Goal: Browse casually: Explore the website without a specific task or goal

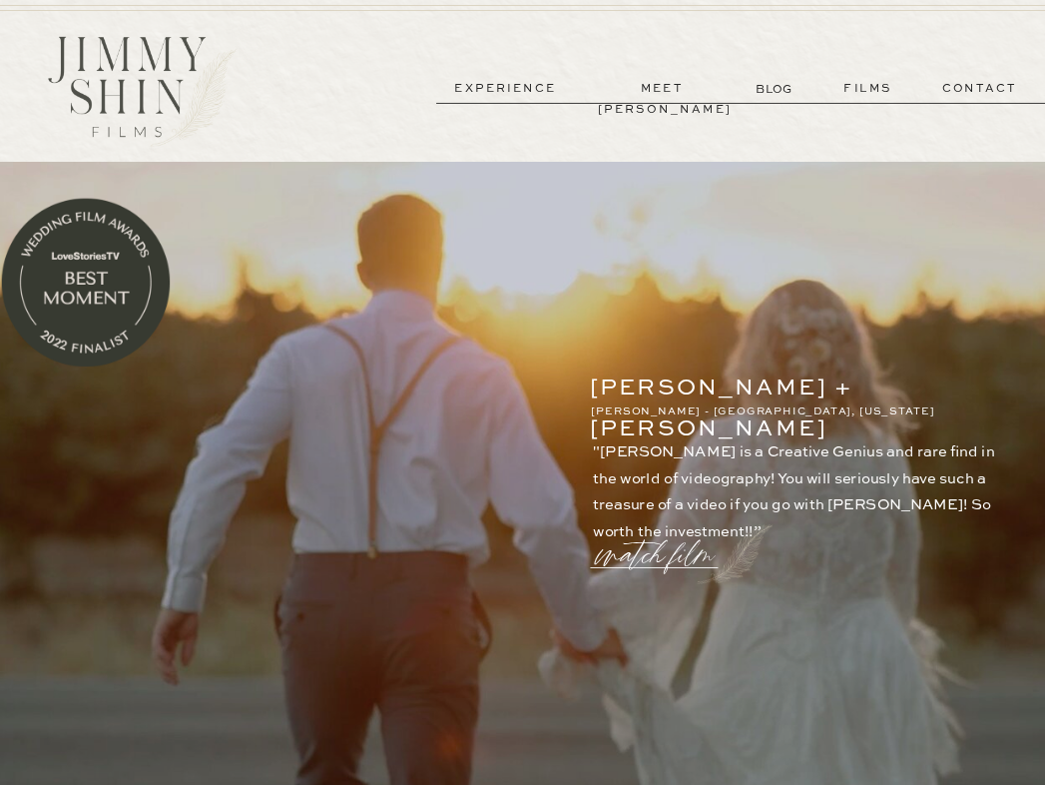
click at [867, 84] on p "films" at bounding box center [869, 89] width 86 height 20
click at [865, 88] on p "films" at bounding box center [869, 89] width 86 height 20
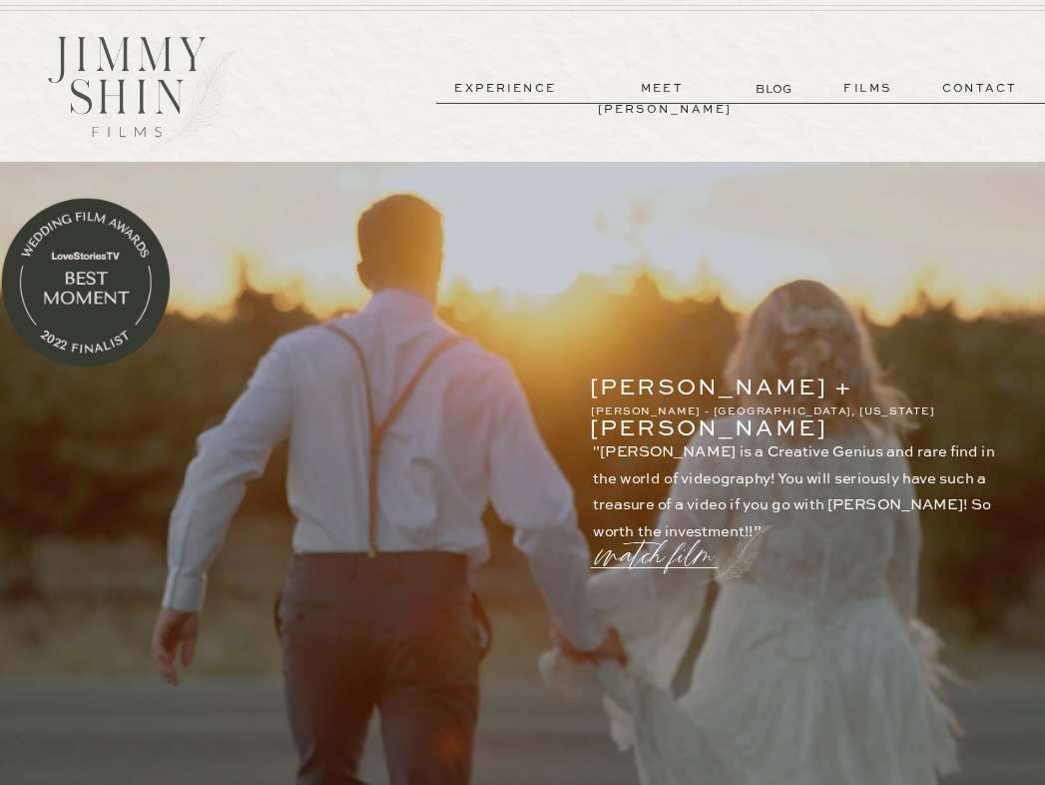
click at [865, 88] on p "films" at bounding box center [869, 89] width 86 height 20
click at [657, 551] on p "watch film" at bounding box center [661, 544] width 126 height 66
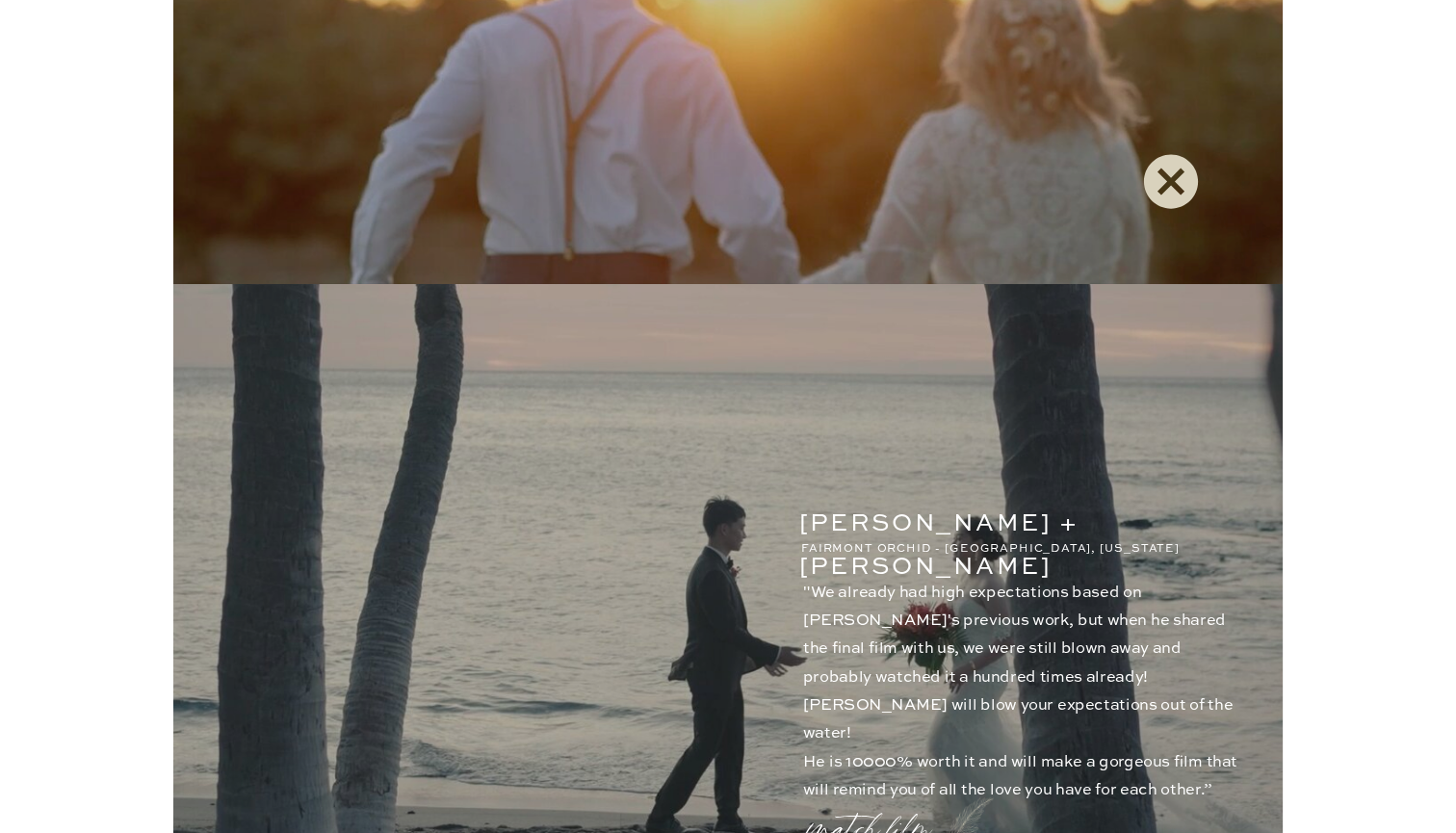
scroll to position [608, 0]
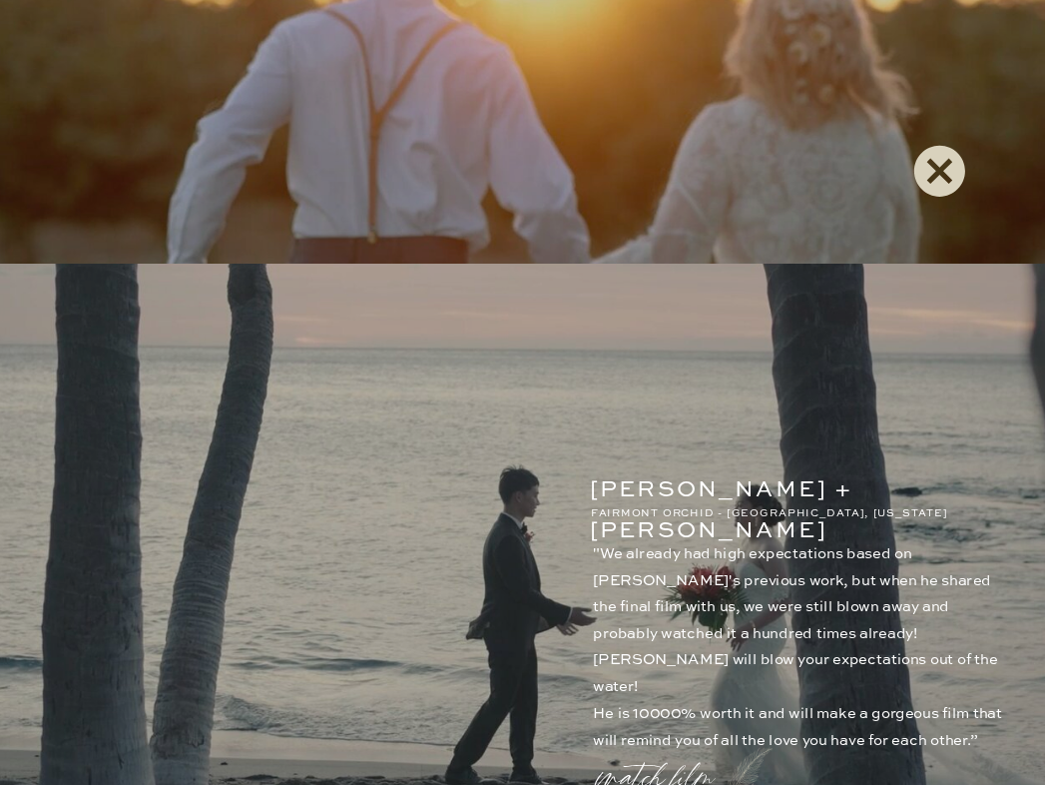
click at [945, 174] on icon at bounding box center [939, 171] width 63 height 70
click at [648, 777] on p "watch film" at bounding box center [661, 767] width 126 height 66
click at [939, 186] on icon at bounding box center [939, 170] width 51 height 51
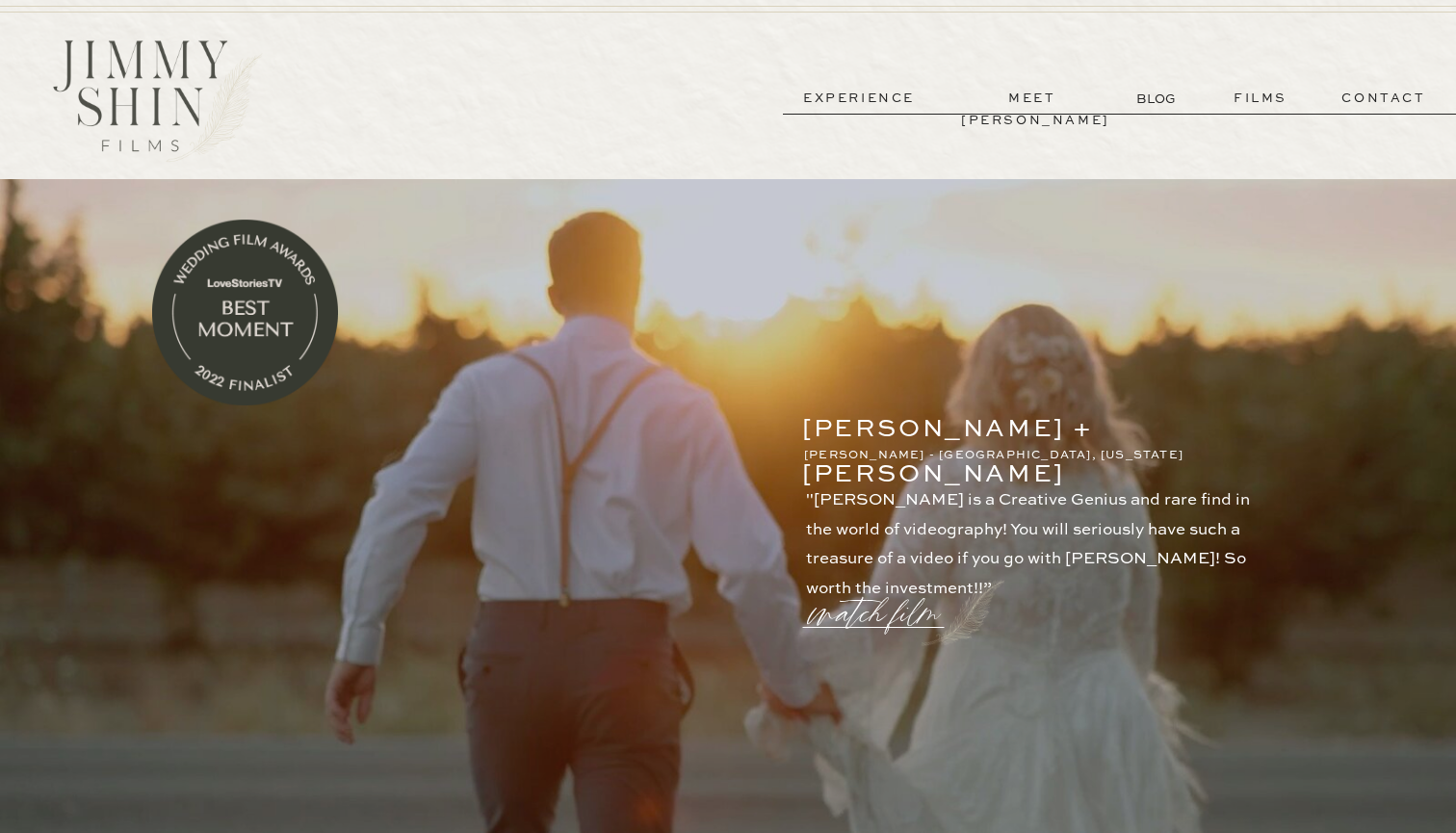
scroll to position [0, 0]
click at [1007, 91] on p "contact" at bounding box center [1385, 98] width 139 height 22
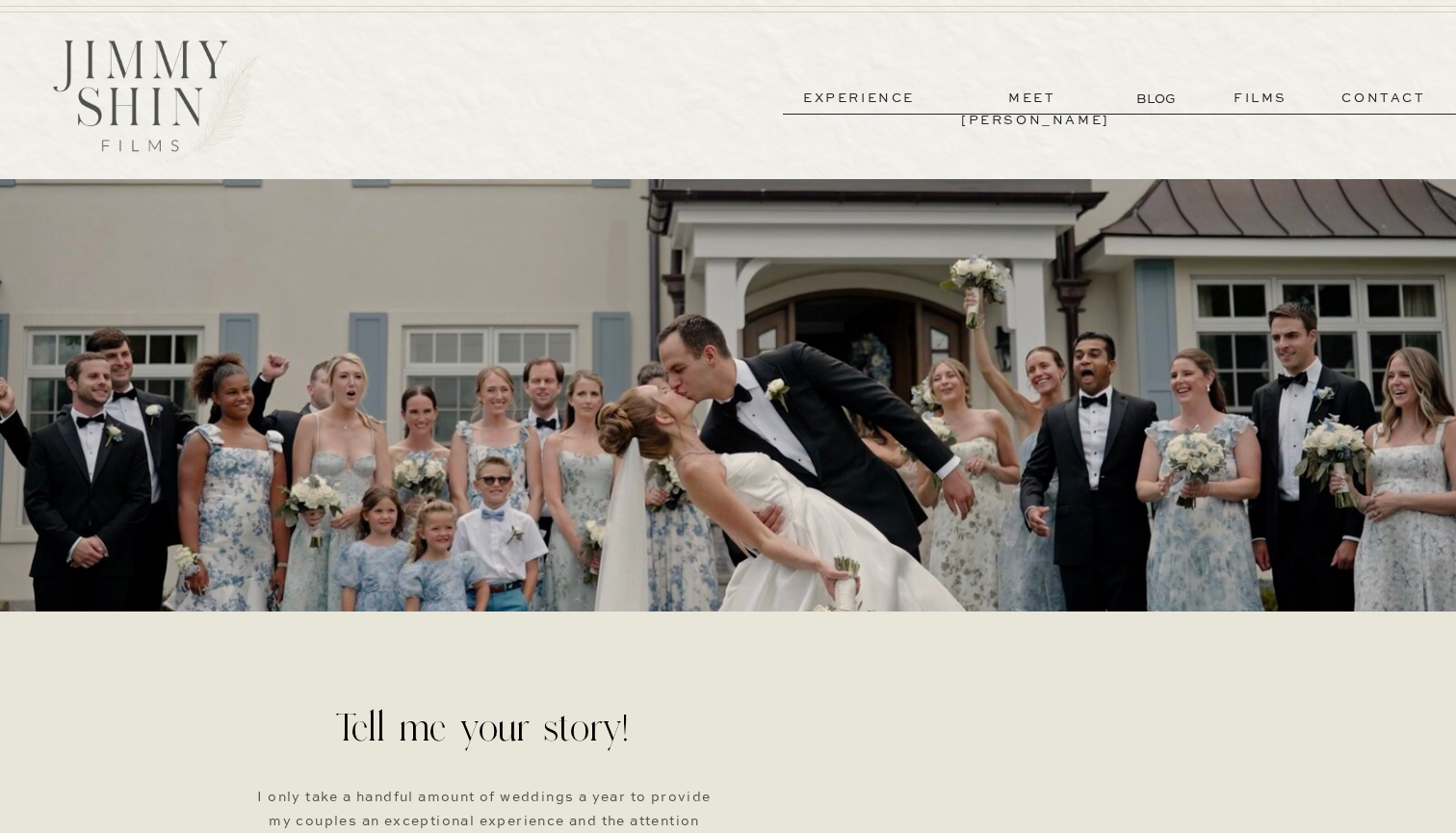
click at [847, 91] on p "experience" at bounding box center [860, 98] width 143 height 22
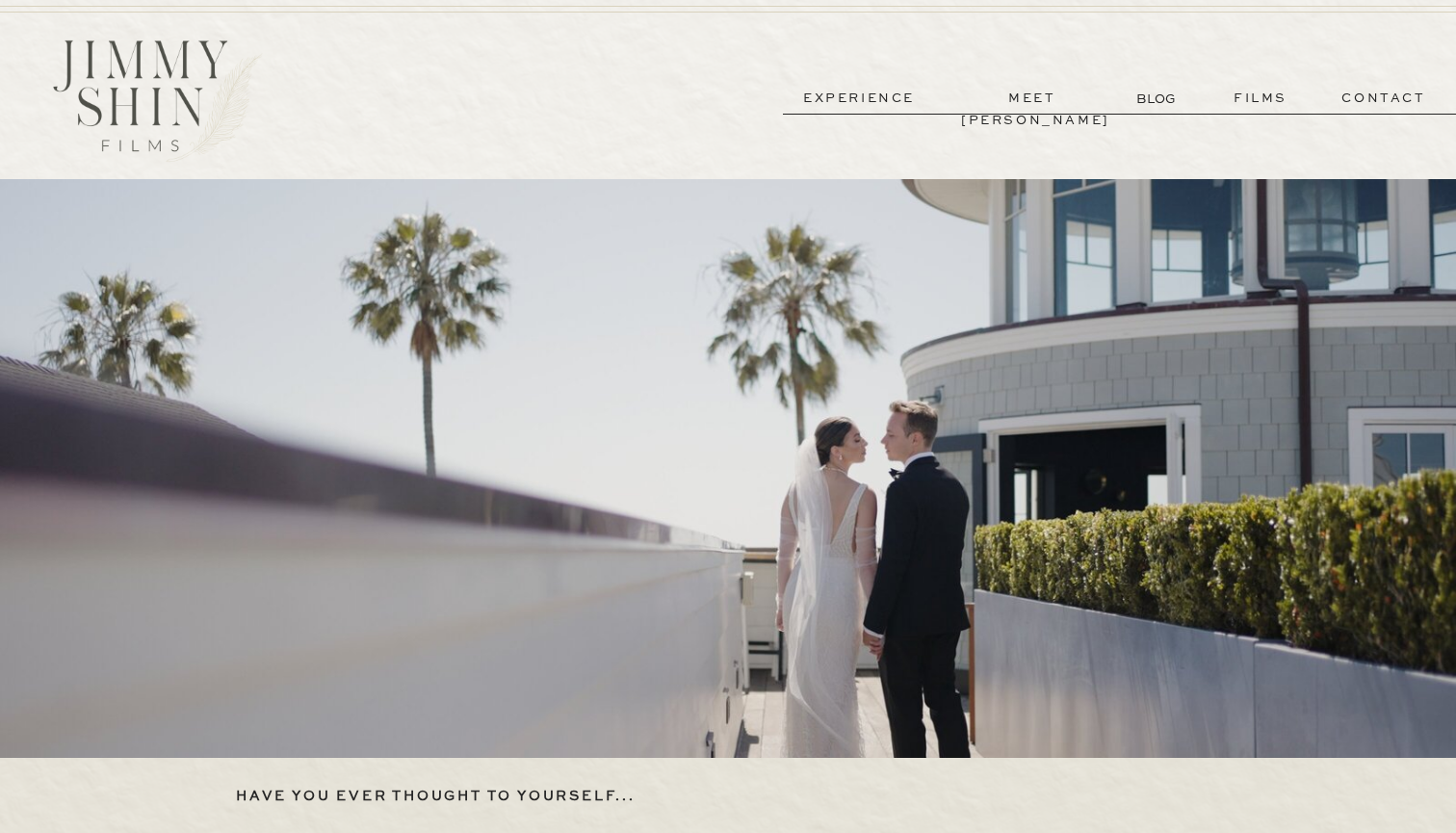
click at [844, 98] on p "experience" at bounding box center [860, 98] width 143 height 22
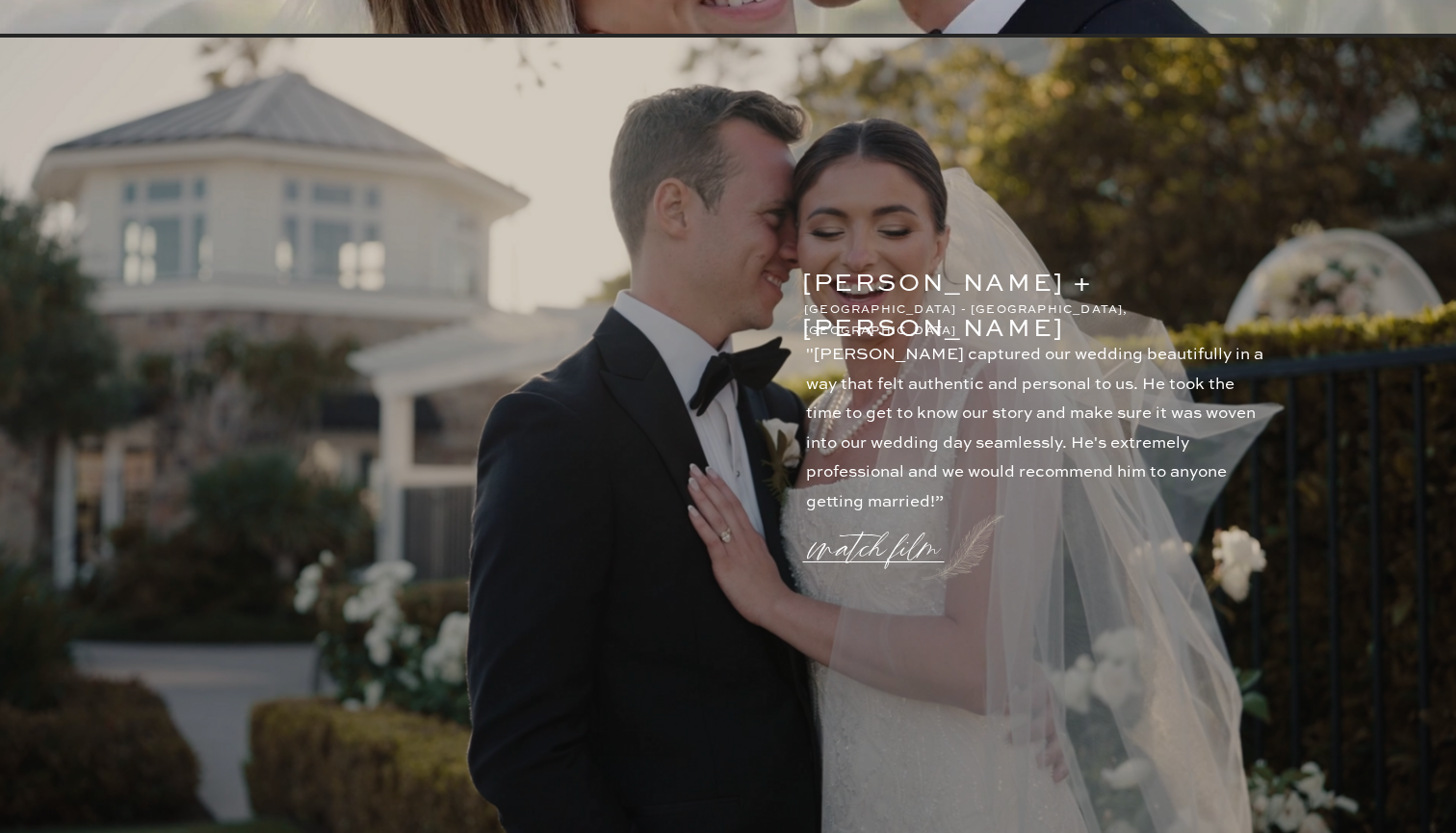
scroll to position [2715, 0]
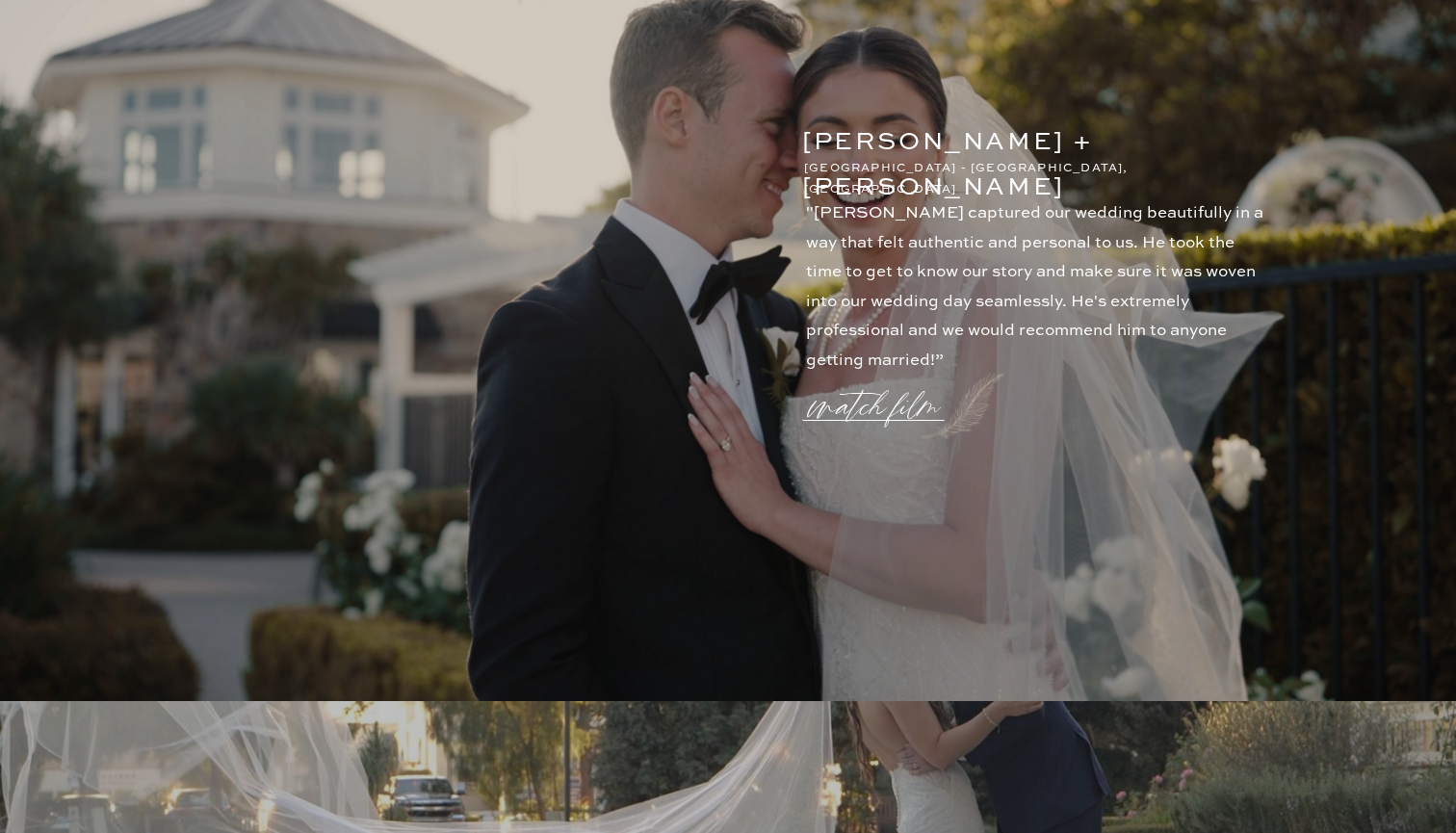
click at [877, 402] on p "watch film" at bounding box center [881, 395] width 139 height 73
click at [1176, 174] on icon at bounding box center [1190, 172] width 57 height 57
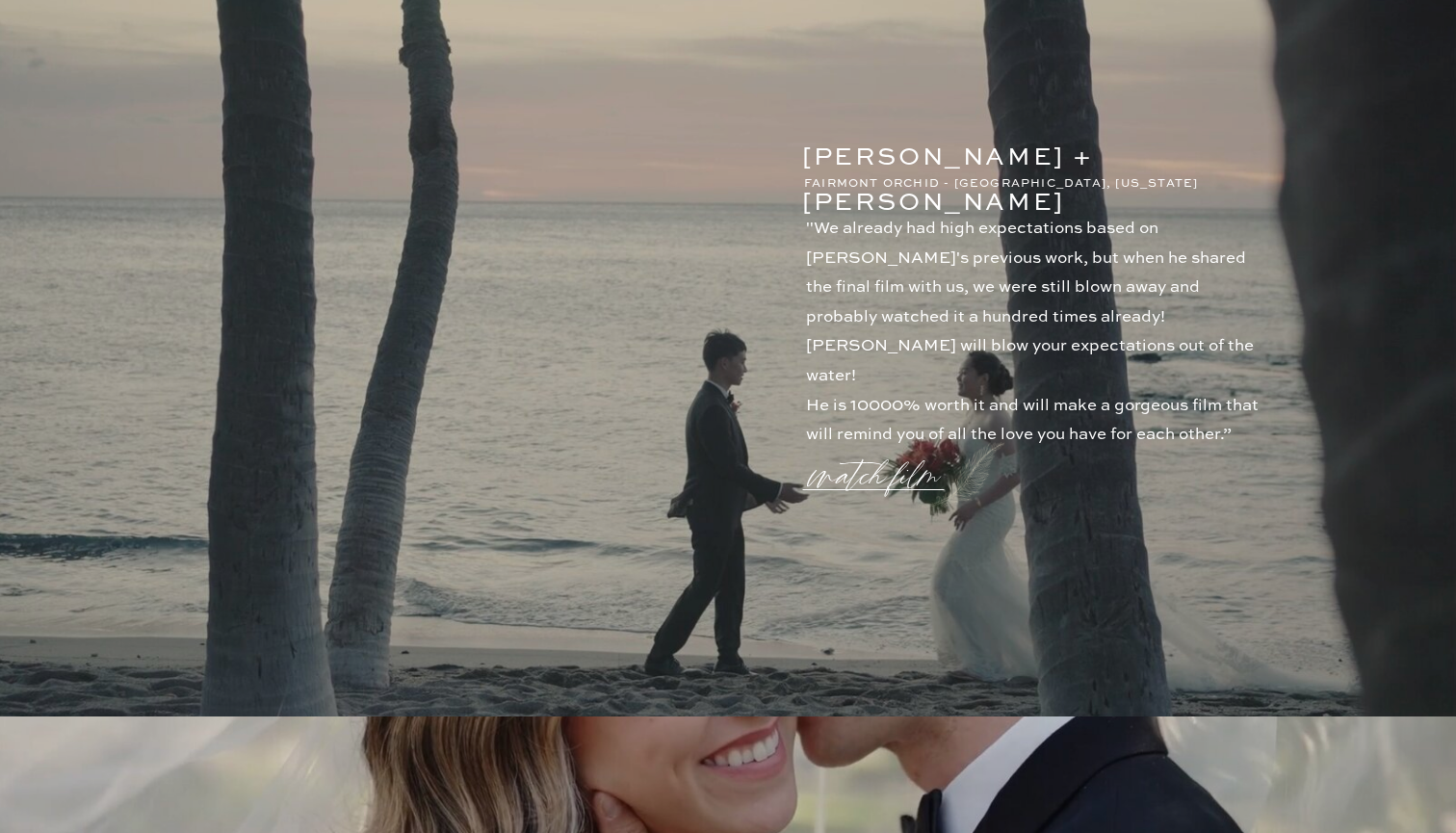
scroll to position [1116, 0]
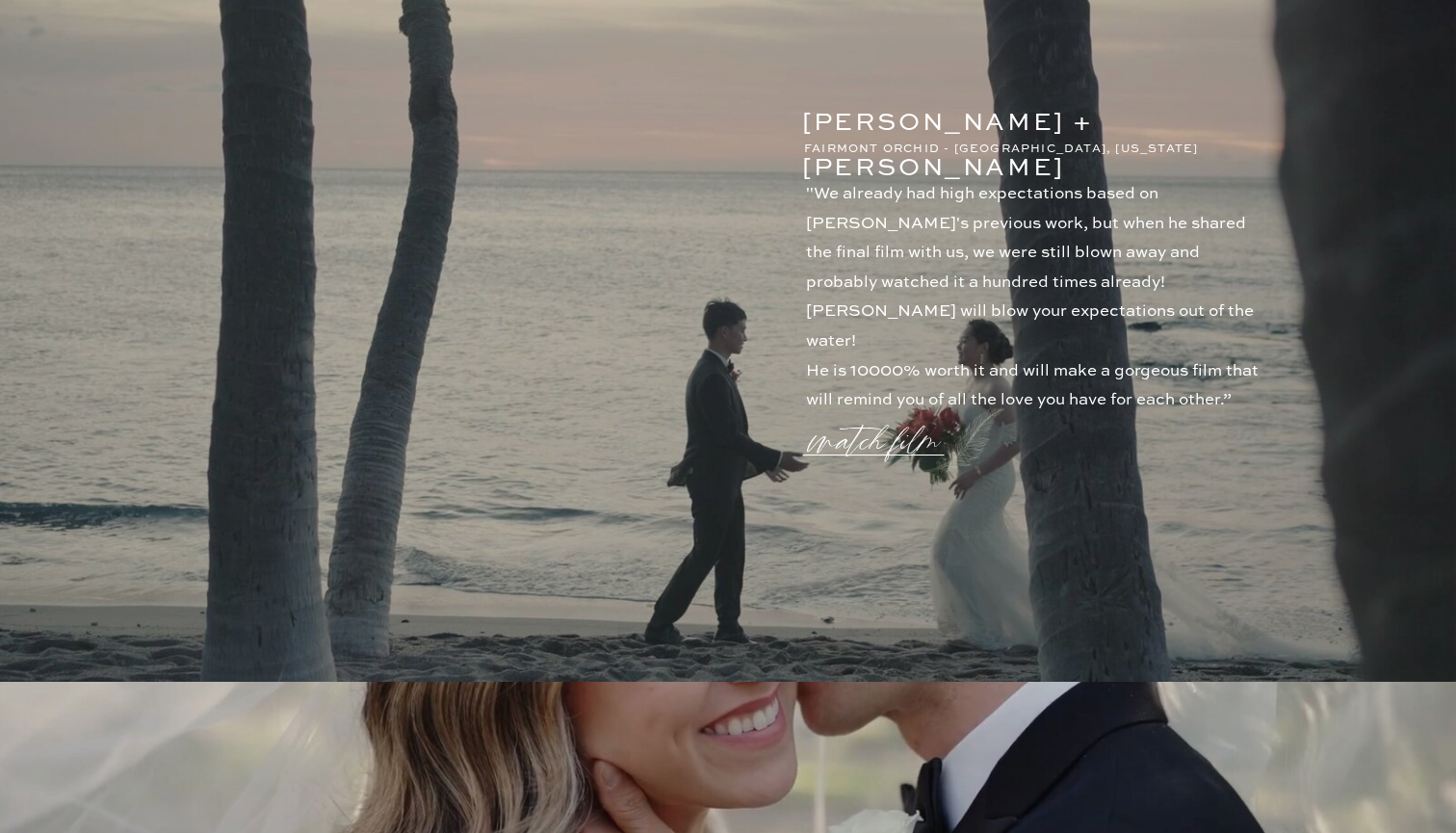
click at [854, 439] on p "watch film" at bounding box center [881, 430] width 139 height 73
click at [1172, 182] on icon at bounding box center [1190, 172] width 57 height 57
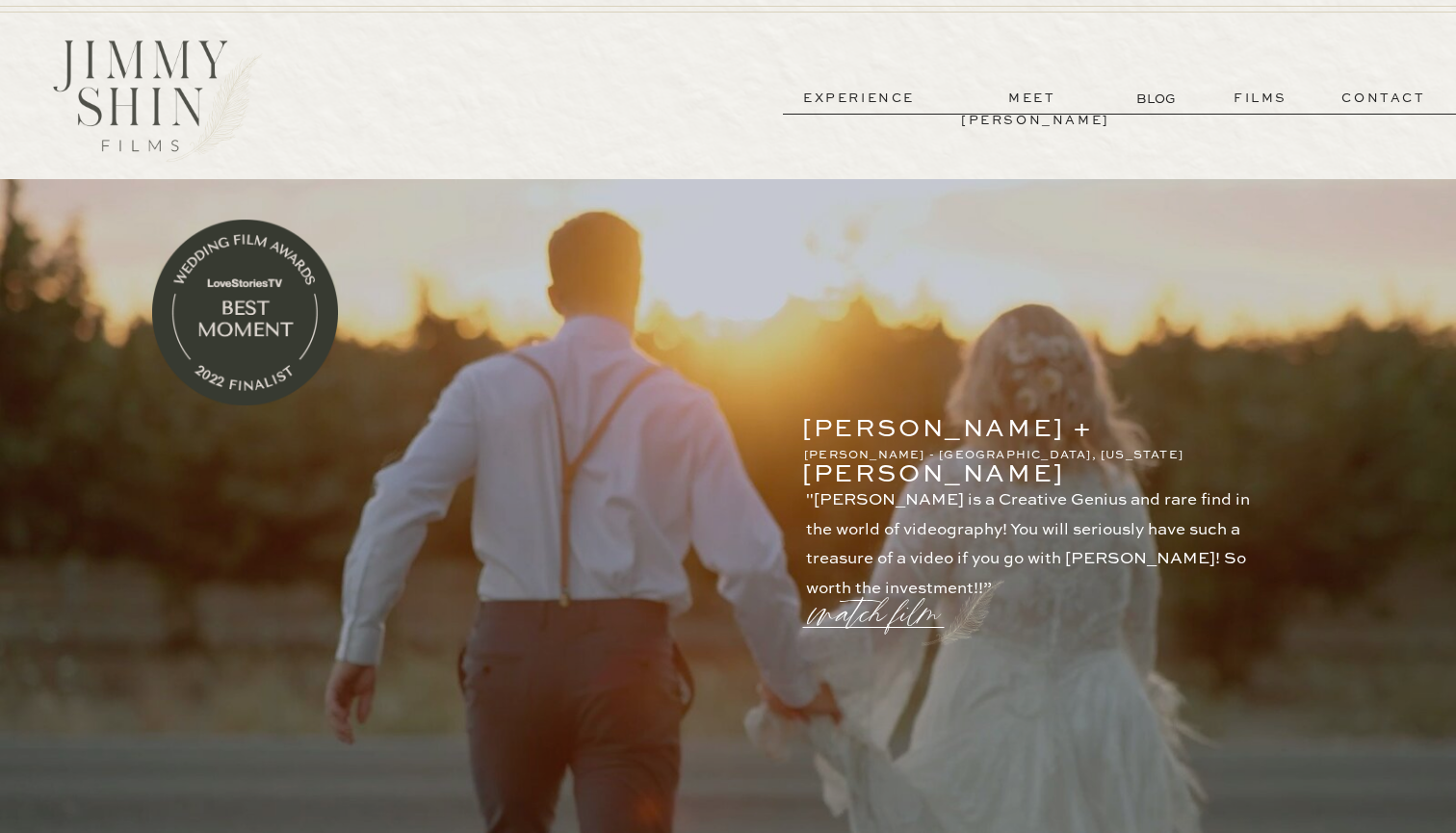
scroll to position [0, 0]
